Goal: Task Accomplishment & Management: Use online tool/utility

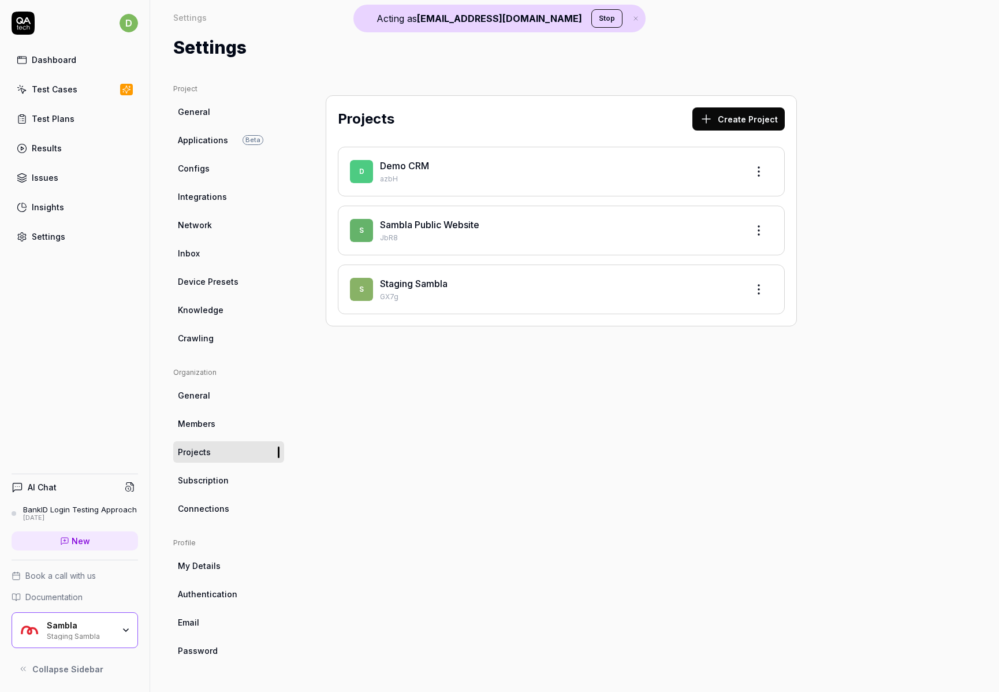
click at [92, 636] on div "Staging Sambla" at bounding box center [80, 635] width 67 height 9
click at [565, 34] on div "Settings Settings Settings" at bounding box center [574, 30] width 849 height 61
click at [602, 17] on button "Stop" at bounding box center [606, 18] width 31 height 18
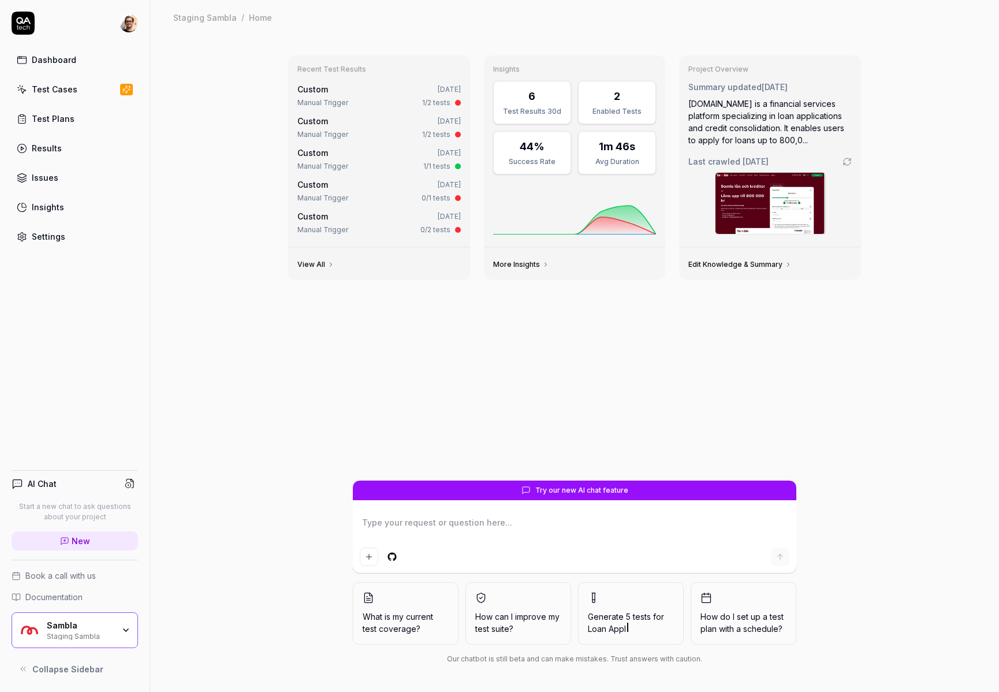
click at [69, 645] on div "Sambla Staging Sambla" at bounding box center [75, 630] width 127 height 36
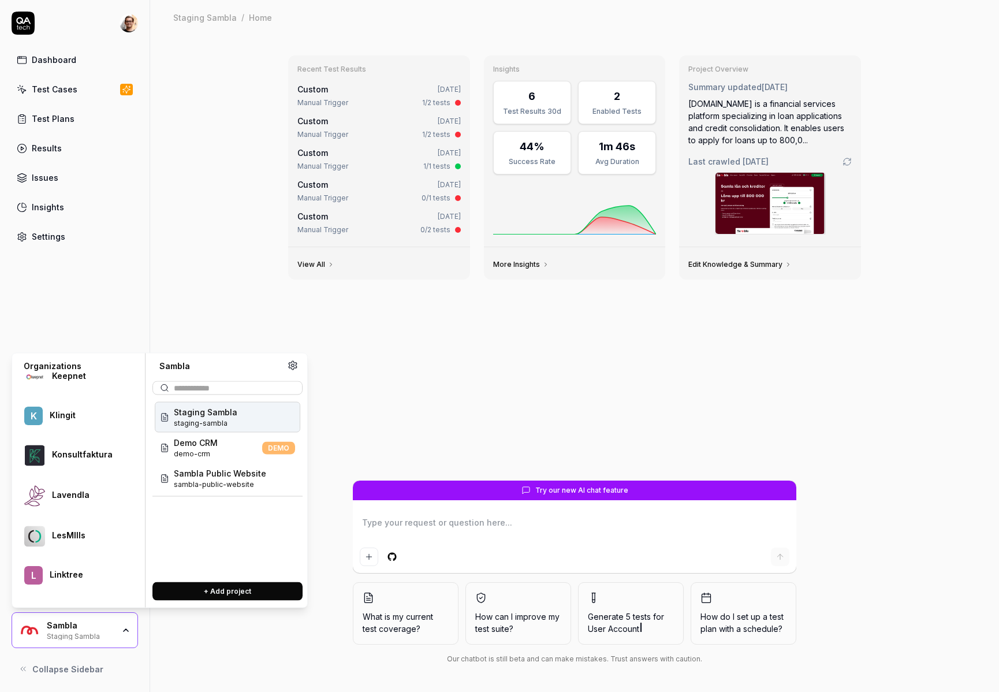
scroll to position [1013, 0]
click at [92, 454] on div at bounding box center [87, 455] width 70 height 2
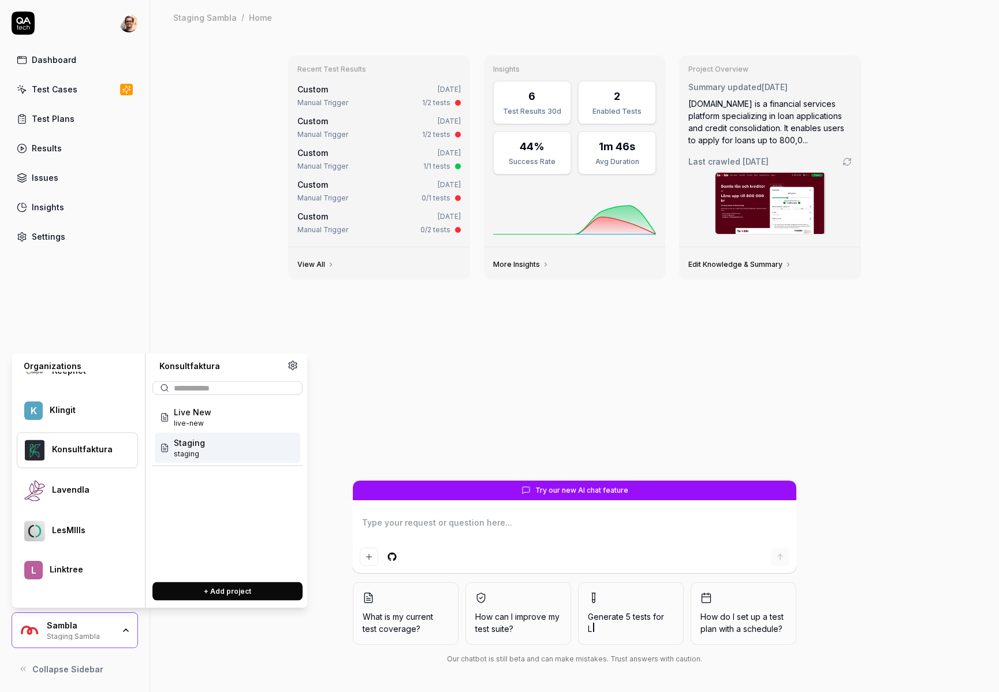
click at [192, 461] on div "Staging staging" at bounding box center [228, 448] width 146 height 31
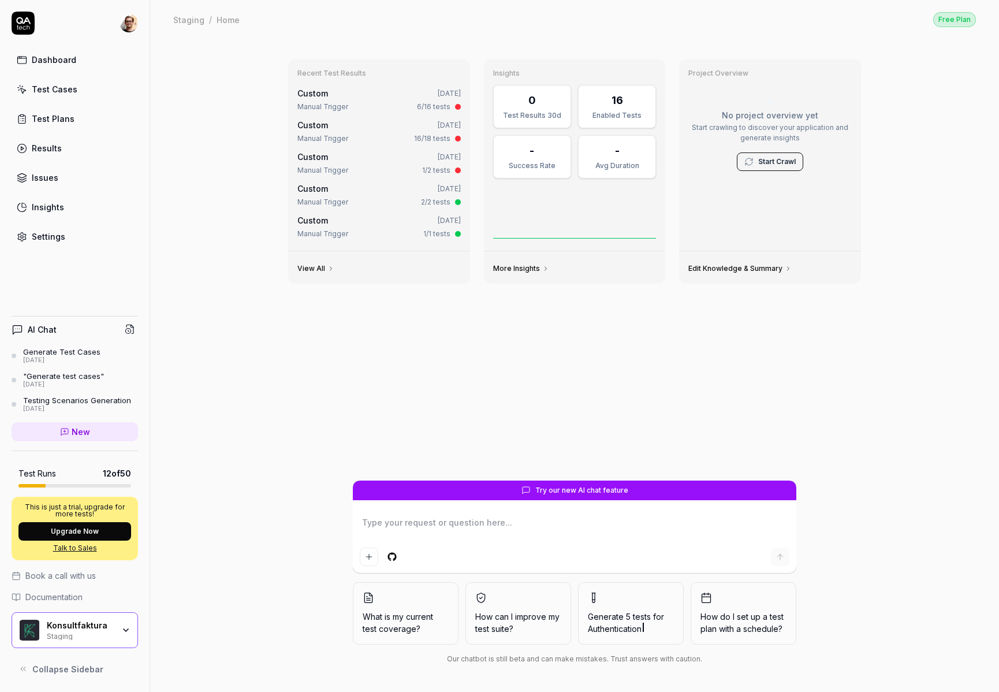
type textarea "*"
click at [71, 239] on link "Settings" at bounding box center [75, 236] width 127 height 23
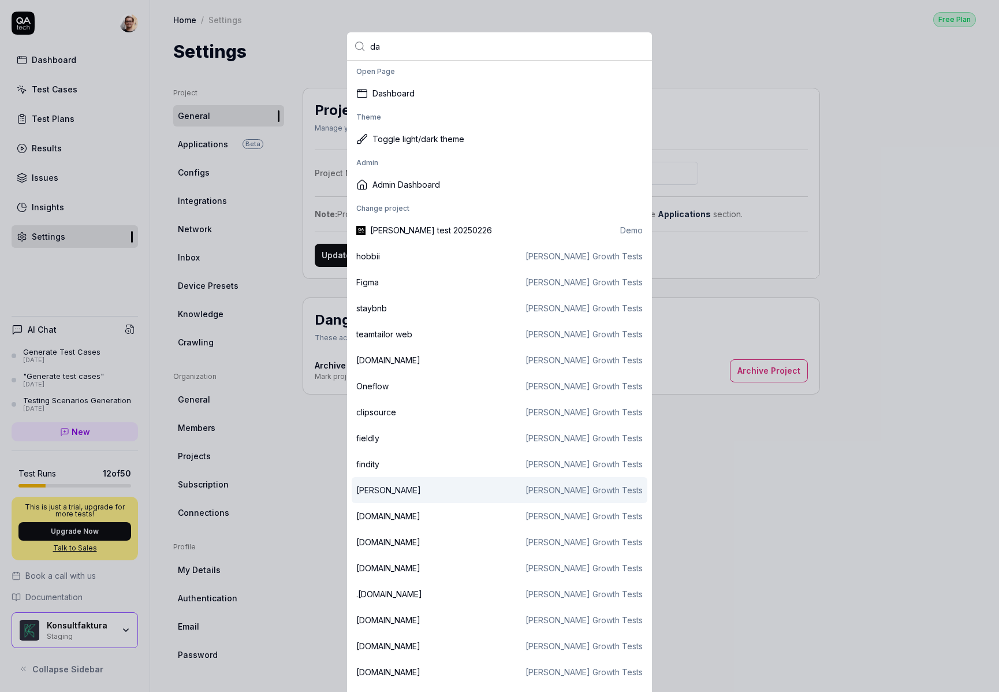
type input "da"
click at [437, 487] on div "[PERSON_NAME] Growth Tests" at bounding box center [499, 490] width 287 height 12
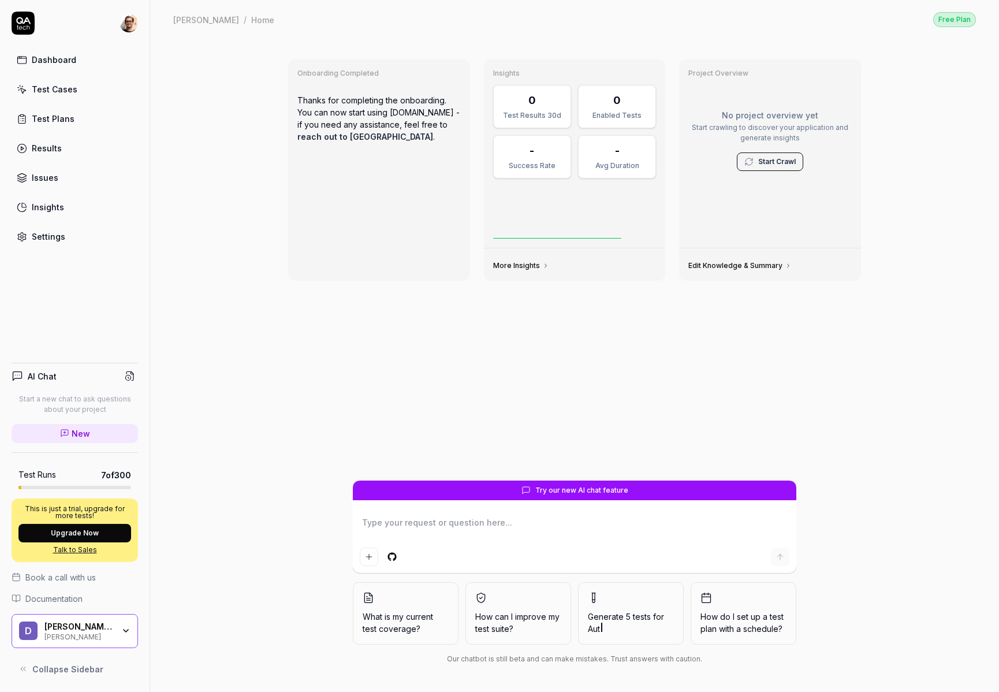
click at [119, 636] on div "[PERSON_NAME] Growth Tests [PERSON_NAME]" at bounding box center [82, 632] width 77 height 20
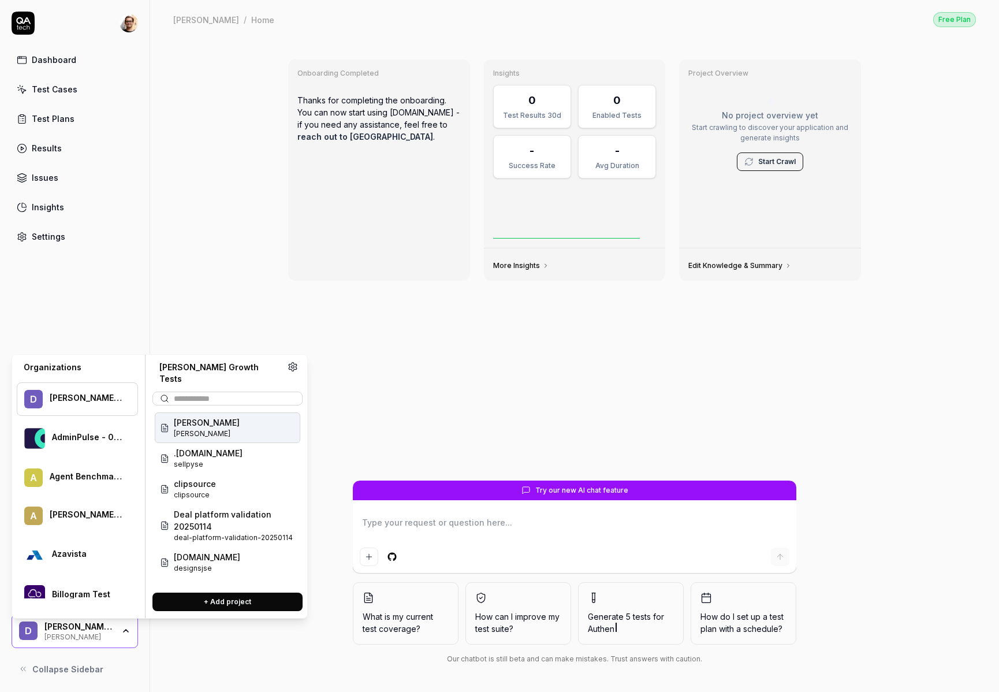
type textarea "*"
click at [236, 597] on button "+ Add project" at bounding box center [227, 602] width 150 height 18
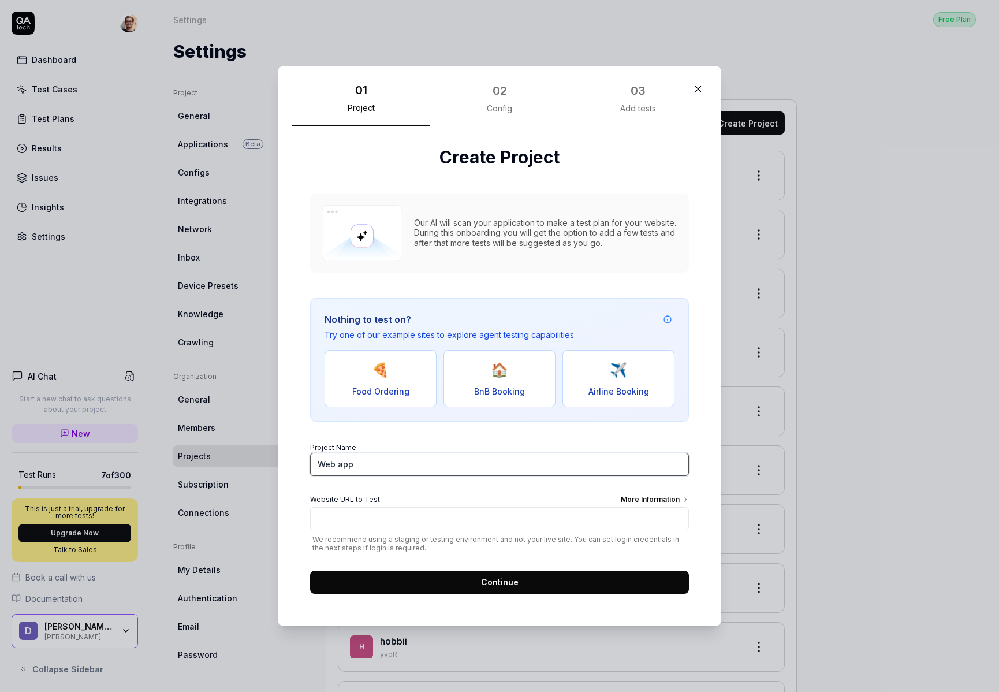
click at [356, 468] on input "Web app" at bounding box center [499, 464] width 379 height 23
type input "v"
type input "e"
type input "nextjs-vercel-boilerplate"
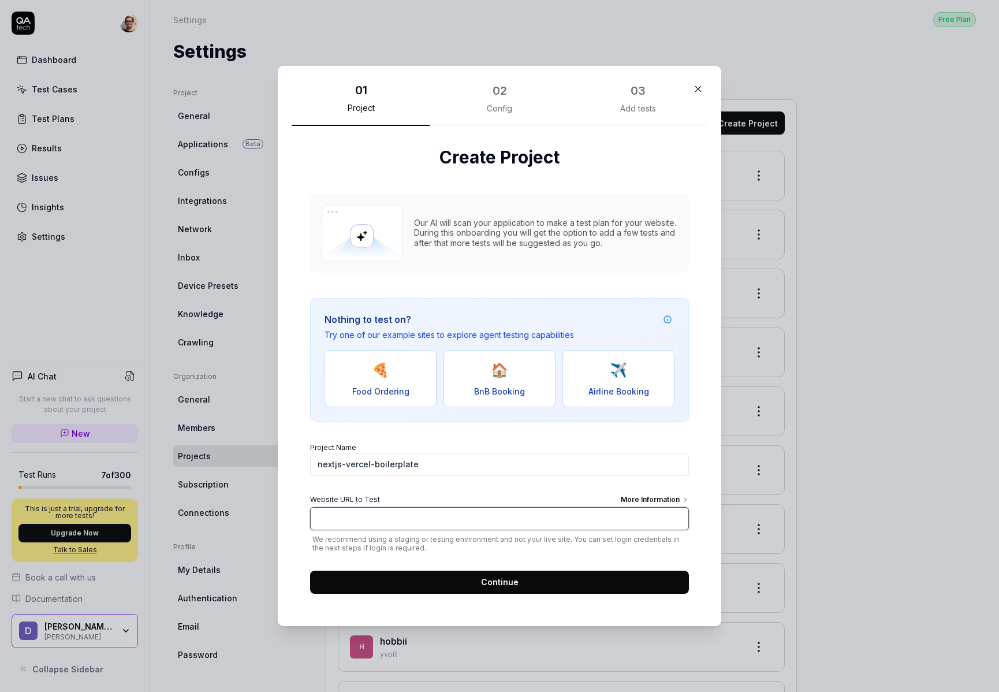
paste input "[URL][DOMAIN_NAME]"
type input "[URL][DOMAIN_NAME]"
click at [483, 571] on button "Continue" at bounding box center [499, 582] width 379 height 23
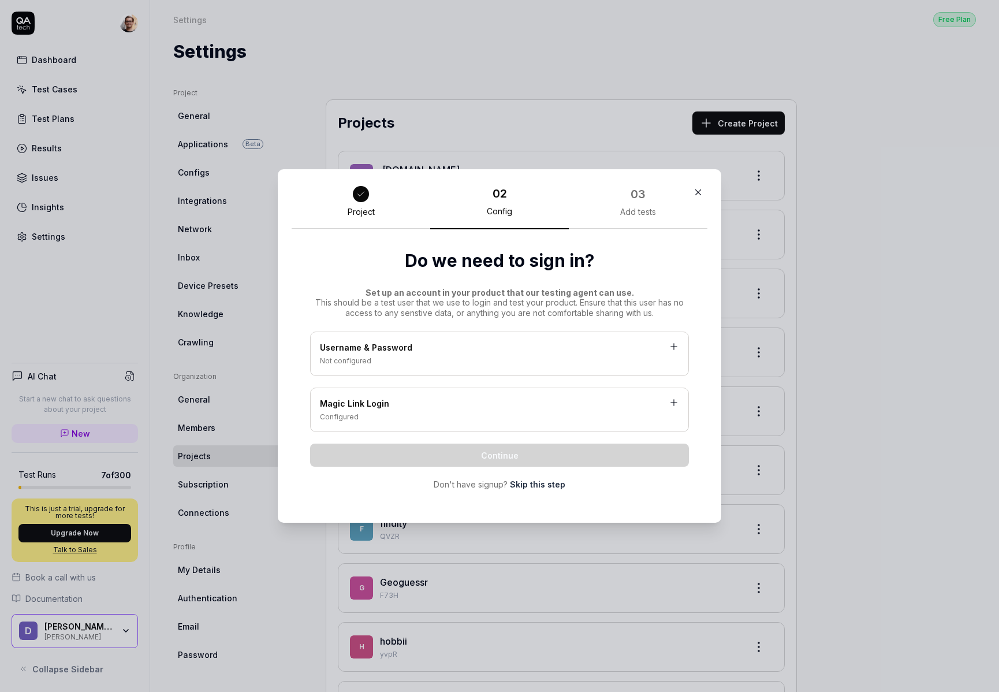
click at [540, 489] on link "Skip this step" at bounding box center [537, 484] width 55 height 12
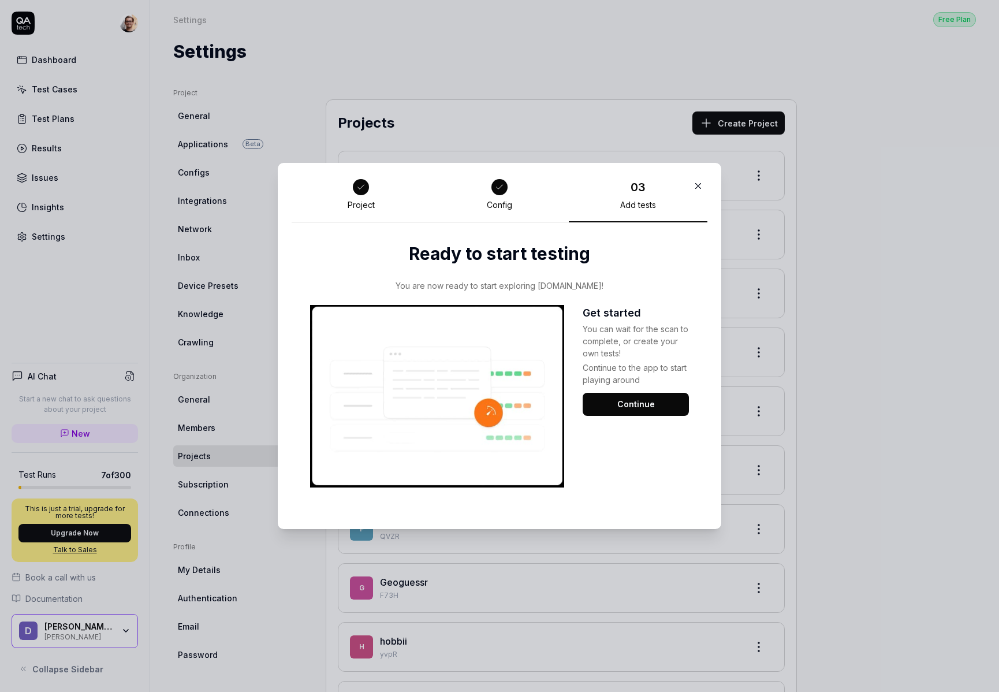
click at [633, 402] on button "Continue" at bounding box center [636, 404] width 106 height 23
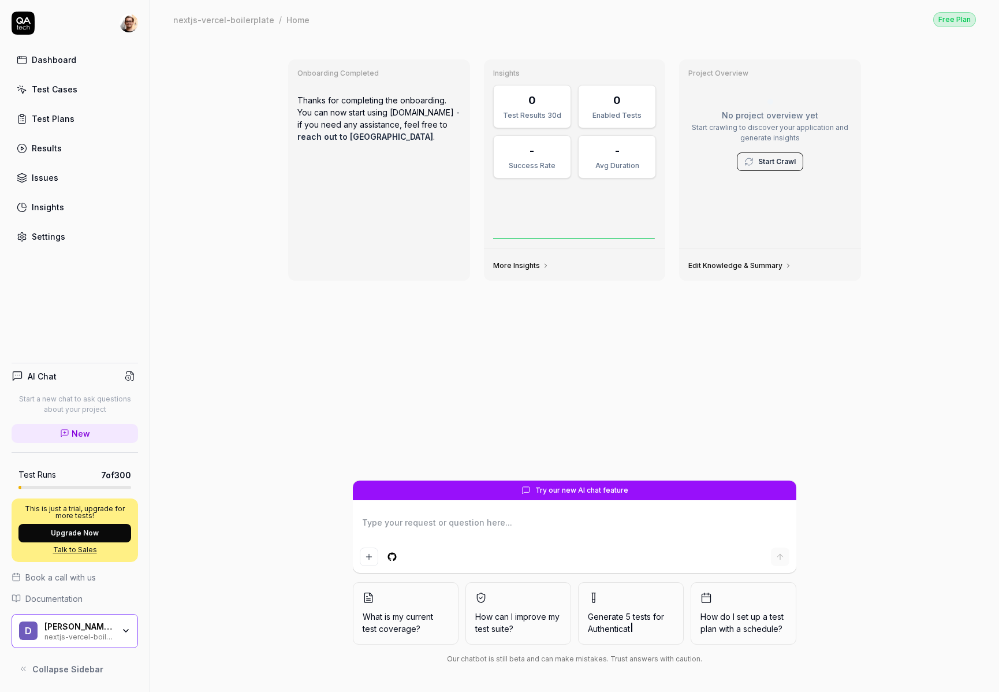
type textarea "*"
click at [62, 93] on div "Test Cases" at bounding box center [55, 89] width 46 height 12
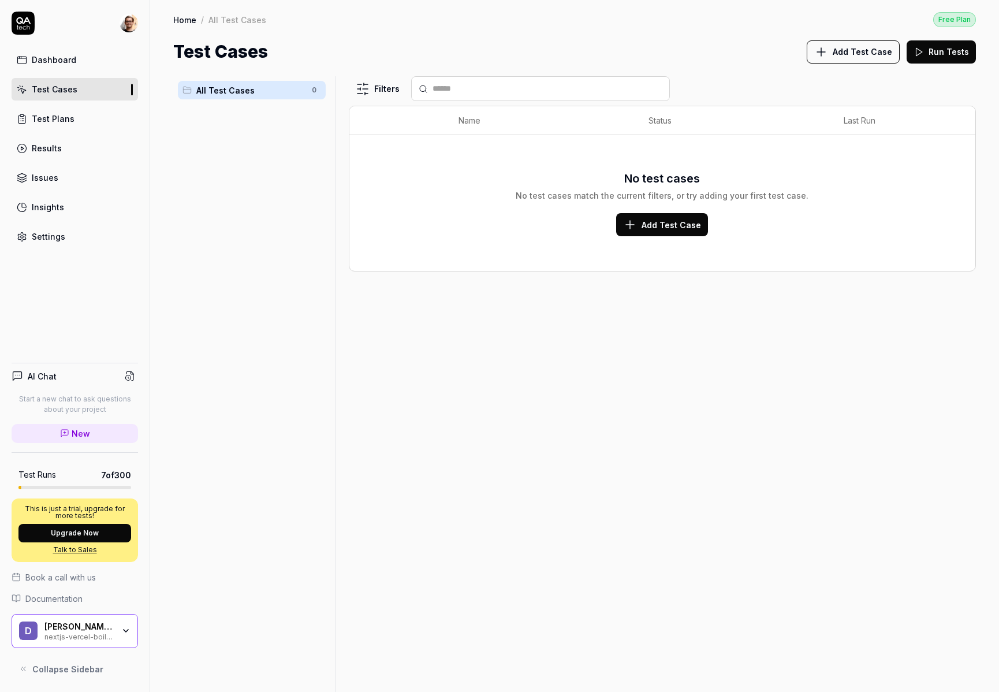
click at [872, 60] on button "Add Test Case" at bounding box center [853, 51] width 93 height 23
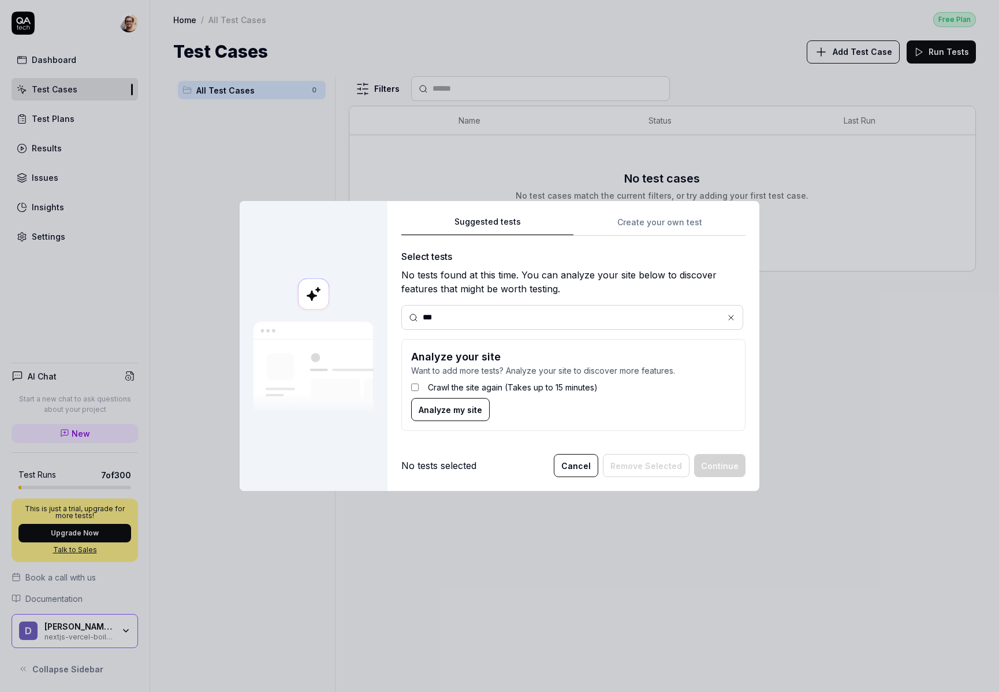
type input "****"
click at [650, 215] on div "Suggested tests Create your own test Select tests No tests found at this time. …" at bounding box center [573, 328] width 344 height 226
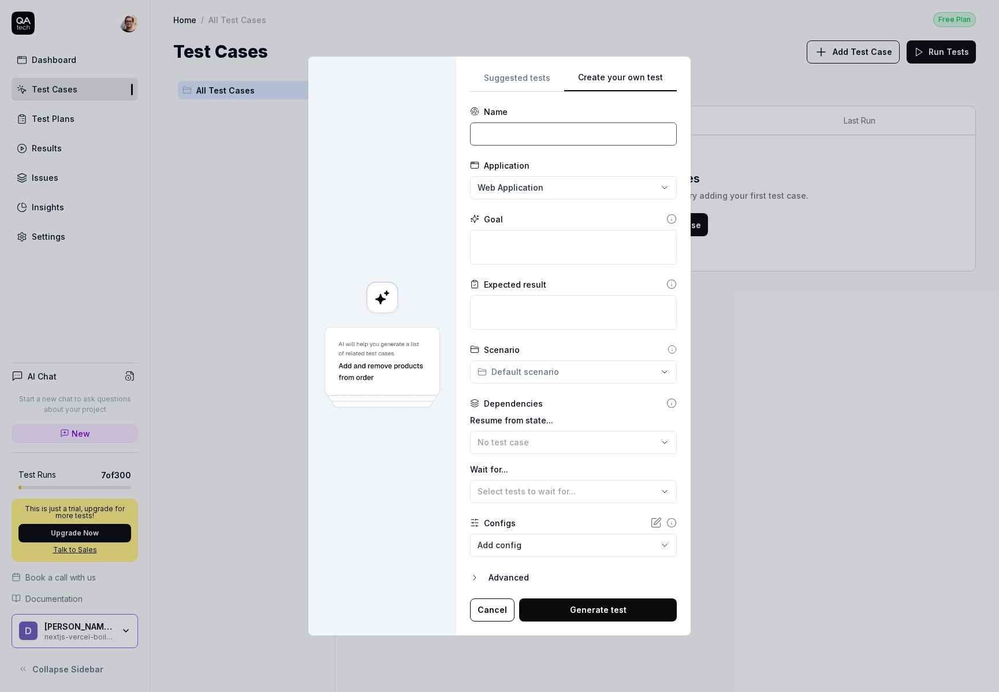
click at [514, 133] on input at bounding box center [573, 133] width 207 height 23
type input "check that the main page loads"
click at [549, 320] on textarea at bounding box center [573, 312] width 207 height 35
paste textarea "check that the main page loads"
type textarea "*"
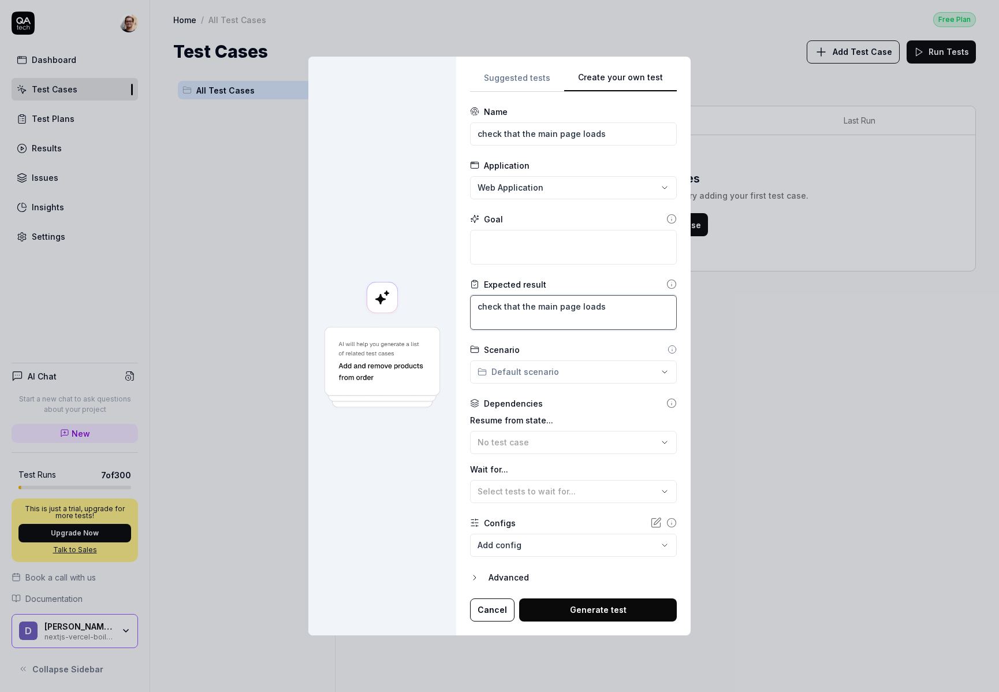
type textarea "check that the main page loads"
click at [582, 614] on button "Generate test" at bounding box center [598, 609] width 158 height 23
click at [523, 244] on textarea at bounding box center [573, 247] width 207 height 35
paste textarea "check that the main page loads"
type textarea "*"
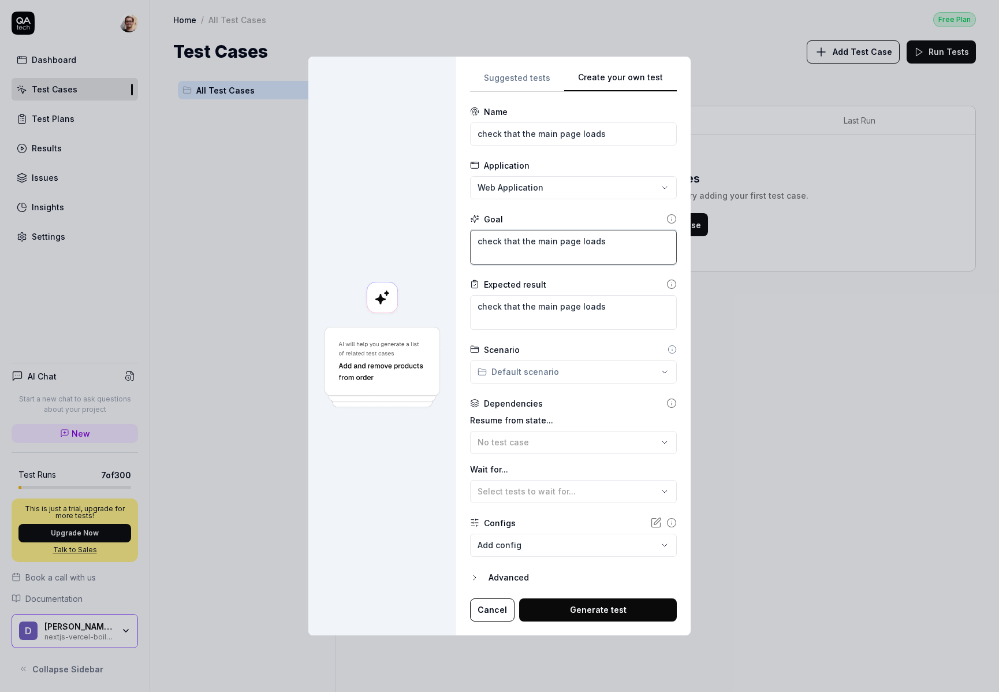
type textarea "check that the main page loads"
click at [593, 302] on textarea "check that the main page loads" at bounding box center [573, 312] width 207 height 35
click at [596, 610] on button "Generate test" at bounding box center [598, 609] width 158 height 23
type textarea "*"
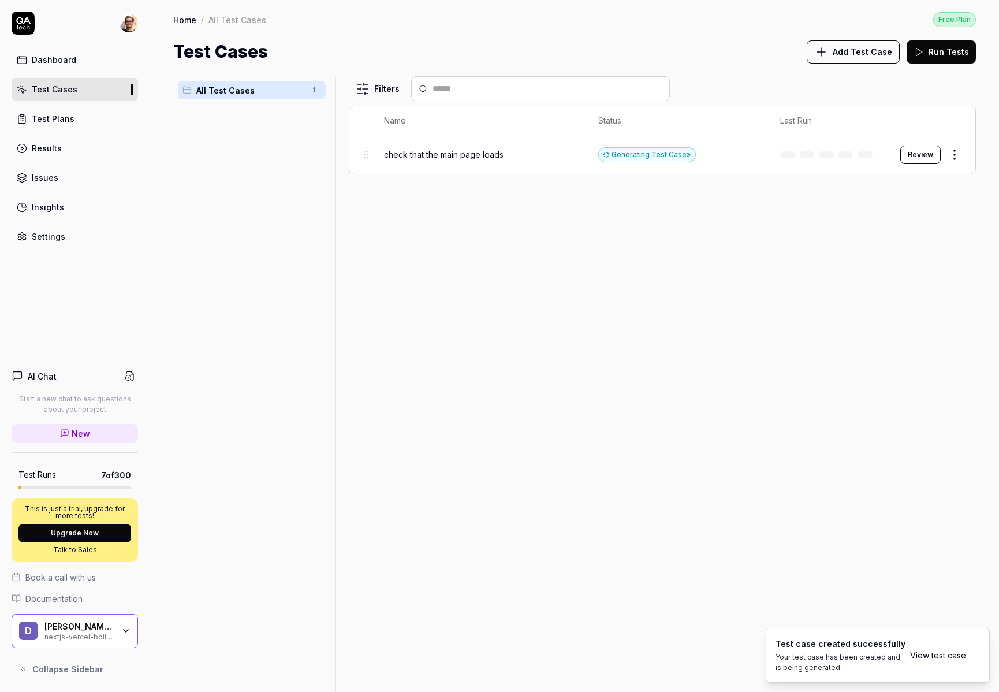
click at [95, 155] on link "Results" at bounding box center [75, 148] width 127 height 23
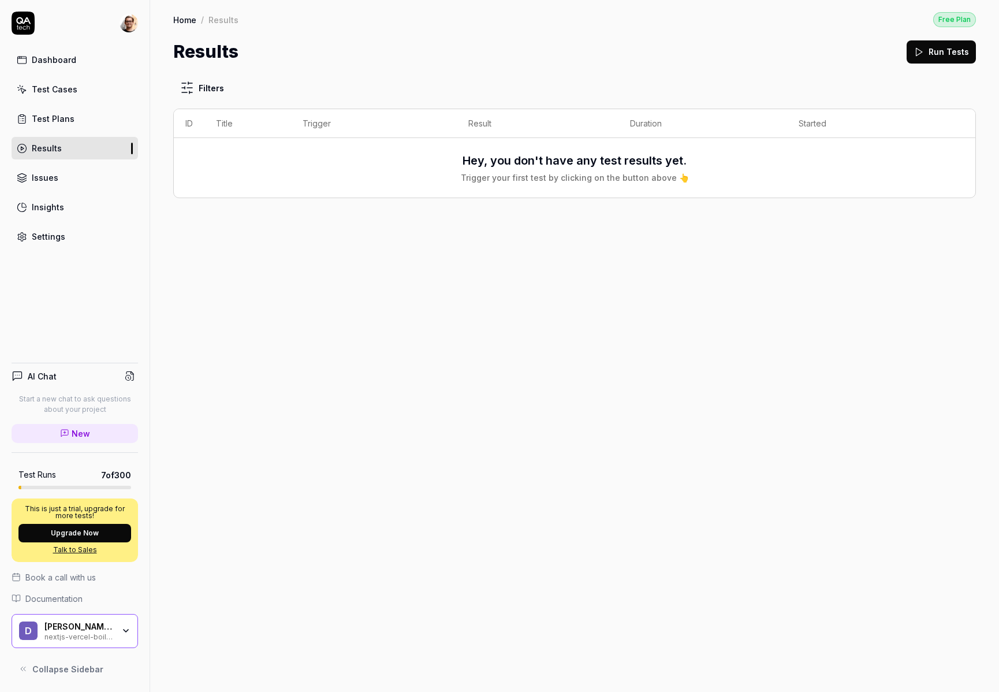
click at [60, 235] on div "Settings" at bounding box center [49, 236] width 34 height 12
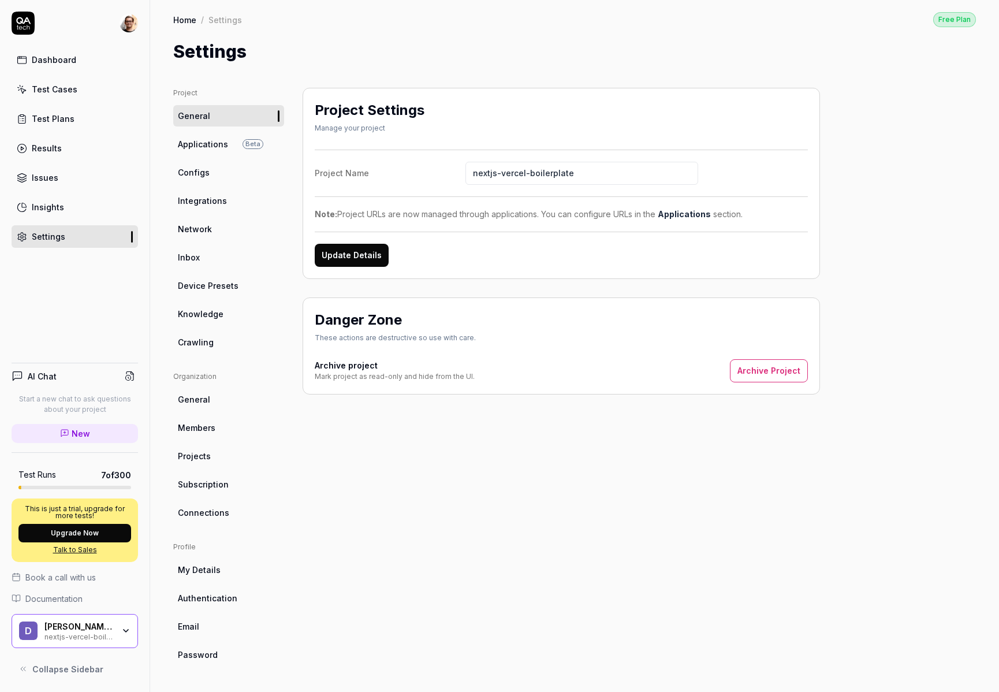
click at [209, 516] on span "Connections" at bounding box center [203, 513] width 51 height 12
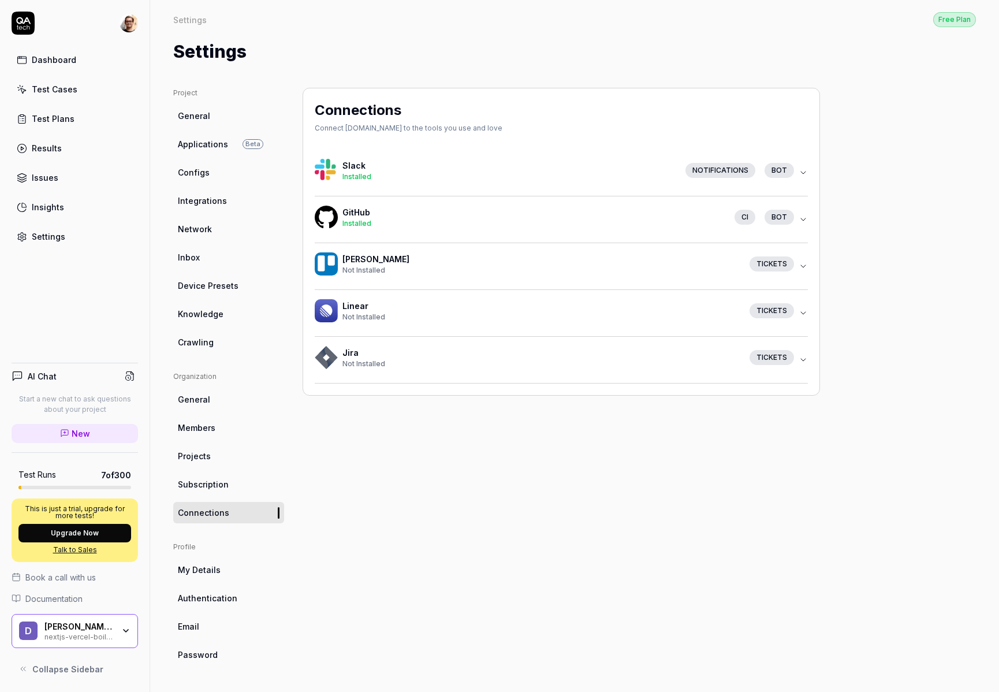
click at [373, 207] on h4 "GitHub" at bounding box center [534, 212] width 383 height 12
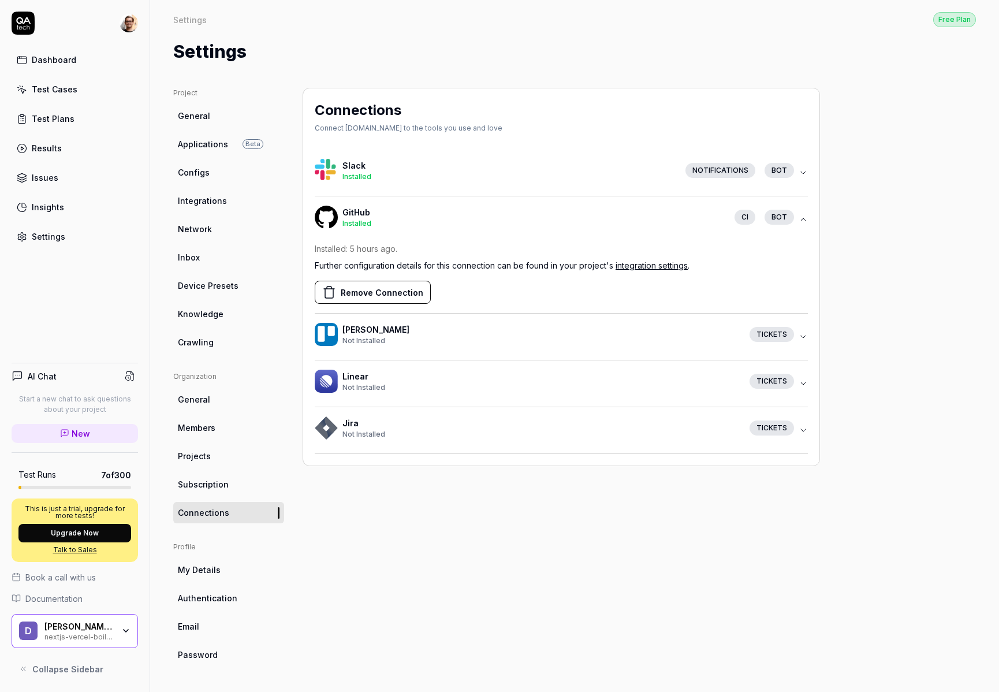
click at [375, 294] on button "Remove Connection" at bounding box center [373, 292] width 116 height 23
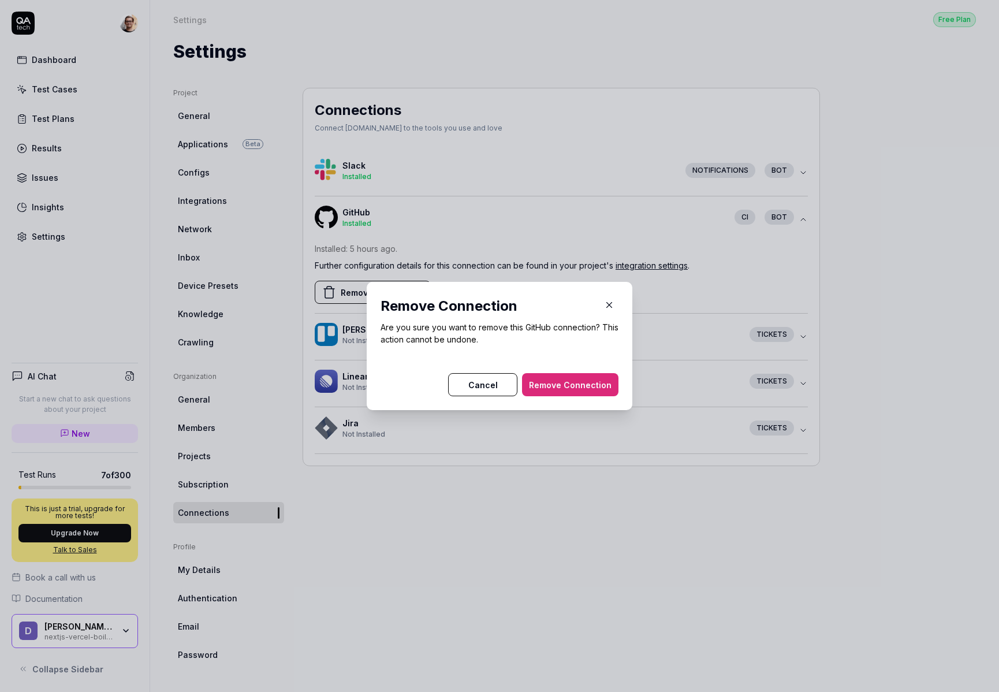
click at [576, 380] on button "Remove Connection" at bounding box center [570, 384] width 96 height 23
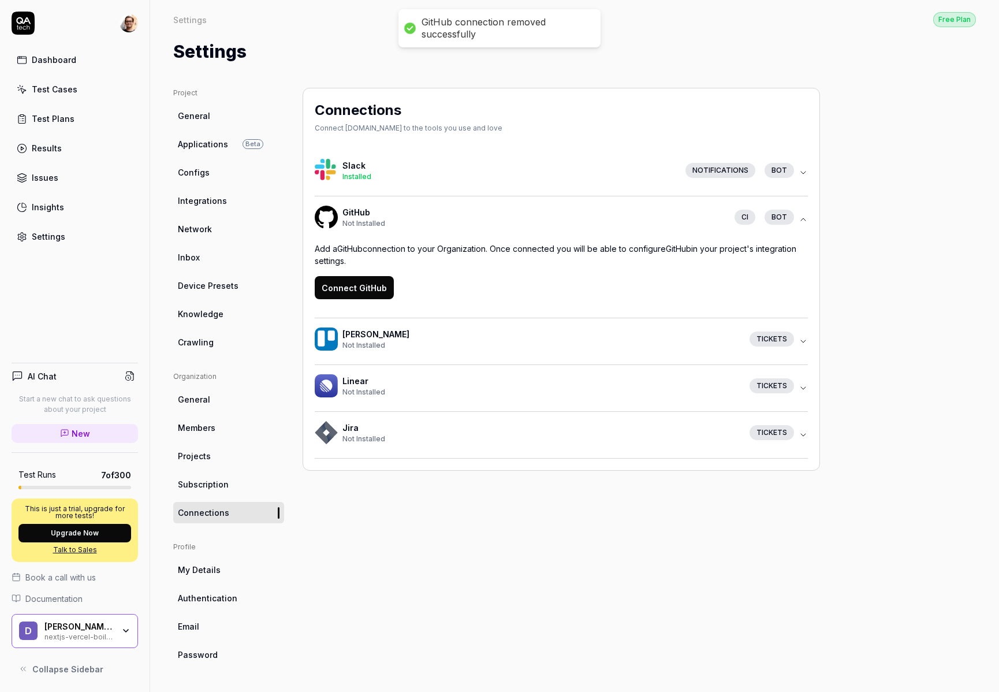
click at [363, 287] on button "Connect GitHub" at bounding box center [354, 287] width 79 height 23
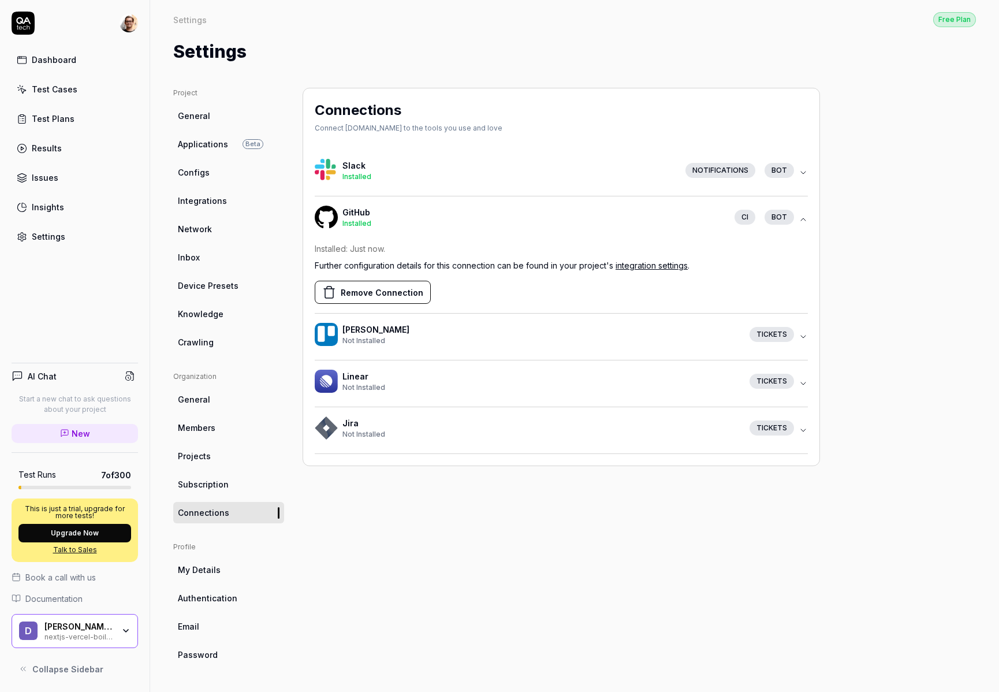
click at [212, 199] on span "Integrations" at bounding box center [202, 201] width 49 height 12
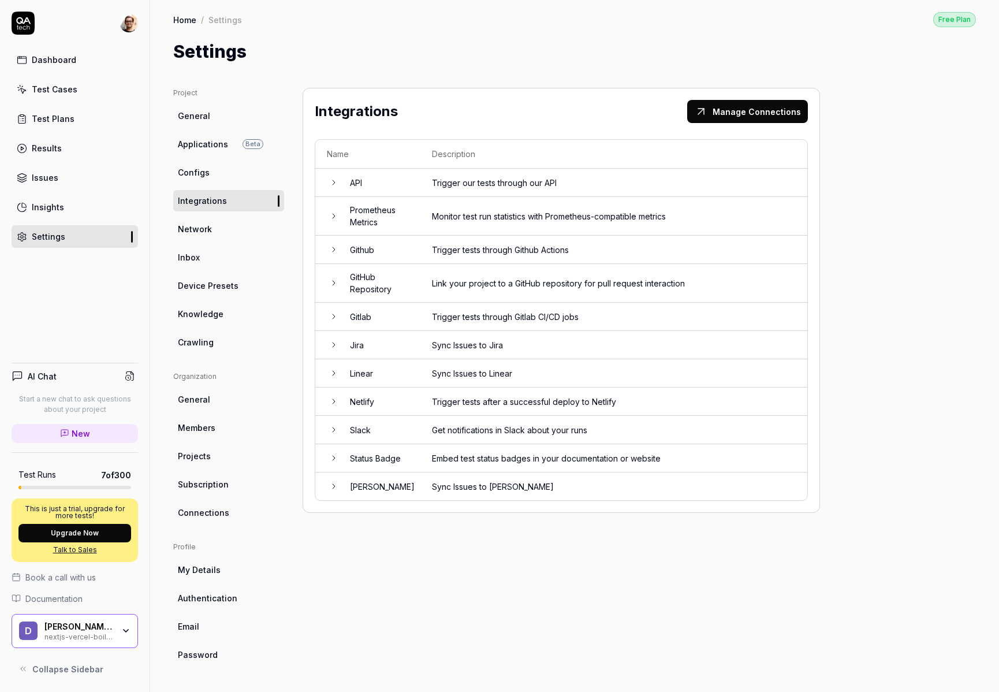
click at [410, 285] on td "GitHub Repository" at bounding box center [379, 283] width 82 height 39
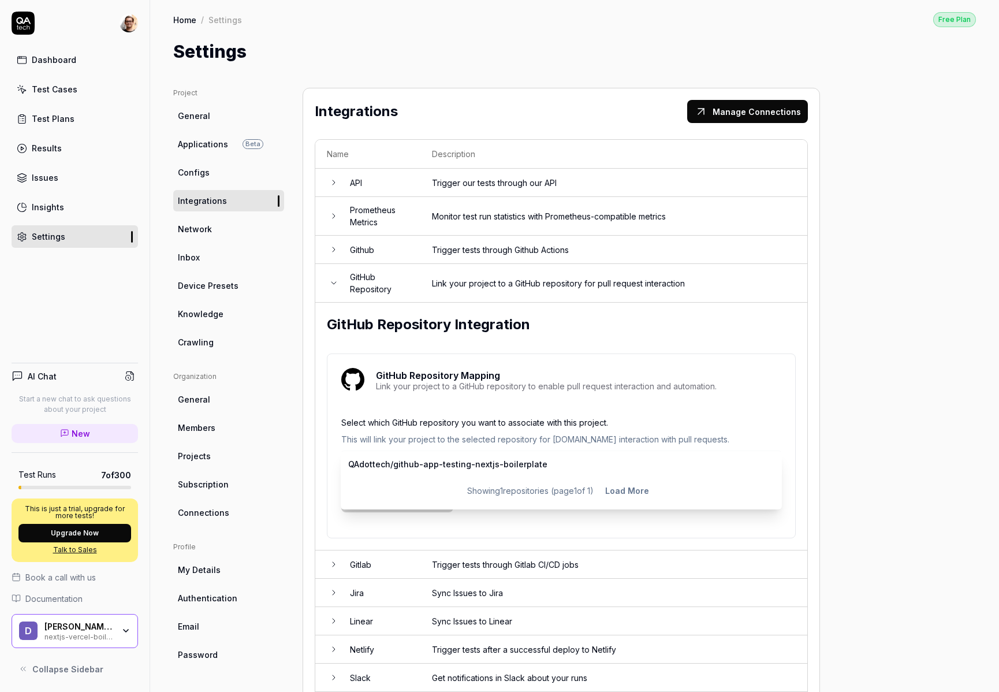
click at [464, 467] on body "Dashboard Test Cases Test Plans Results Issues Insights Settings AI Chat Start …" at bounding box center [499, 346] width 999 height 692
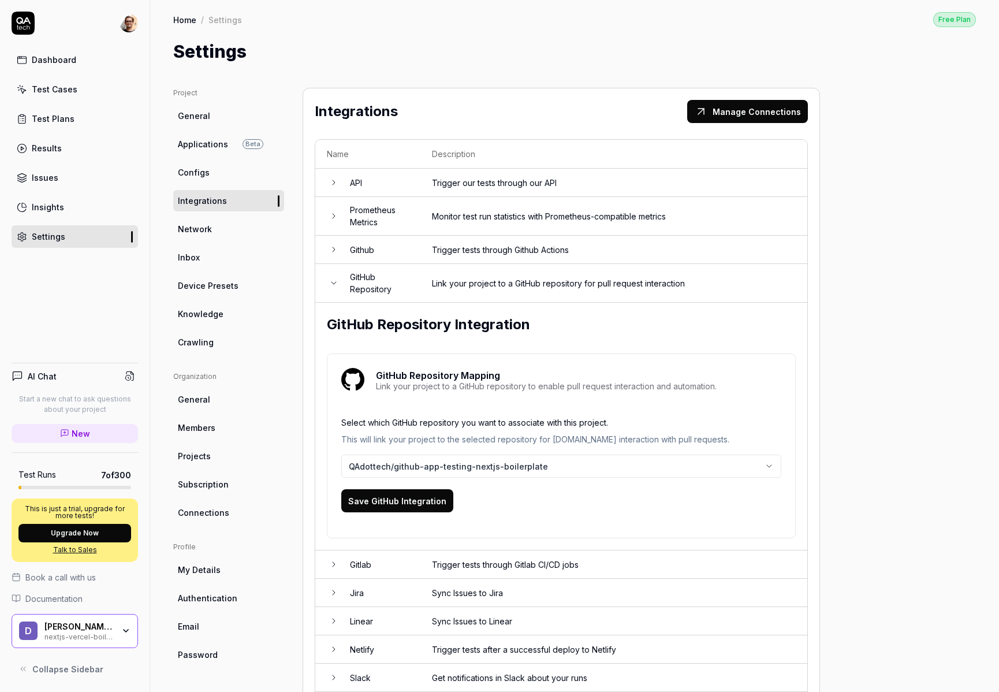
click at [406, 495] on button "Save GitHub Integration" at bounding box center [397, 500] width 112 height 23
